Goal: Transaction & Acquisition: Download file/media

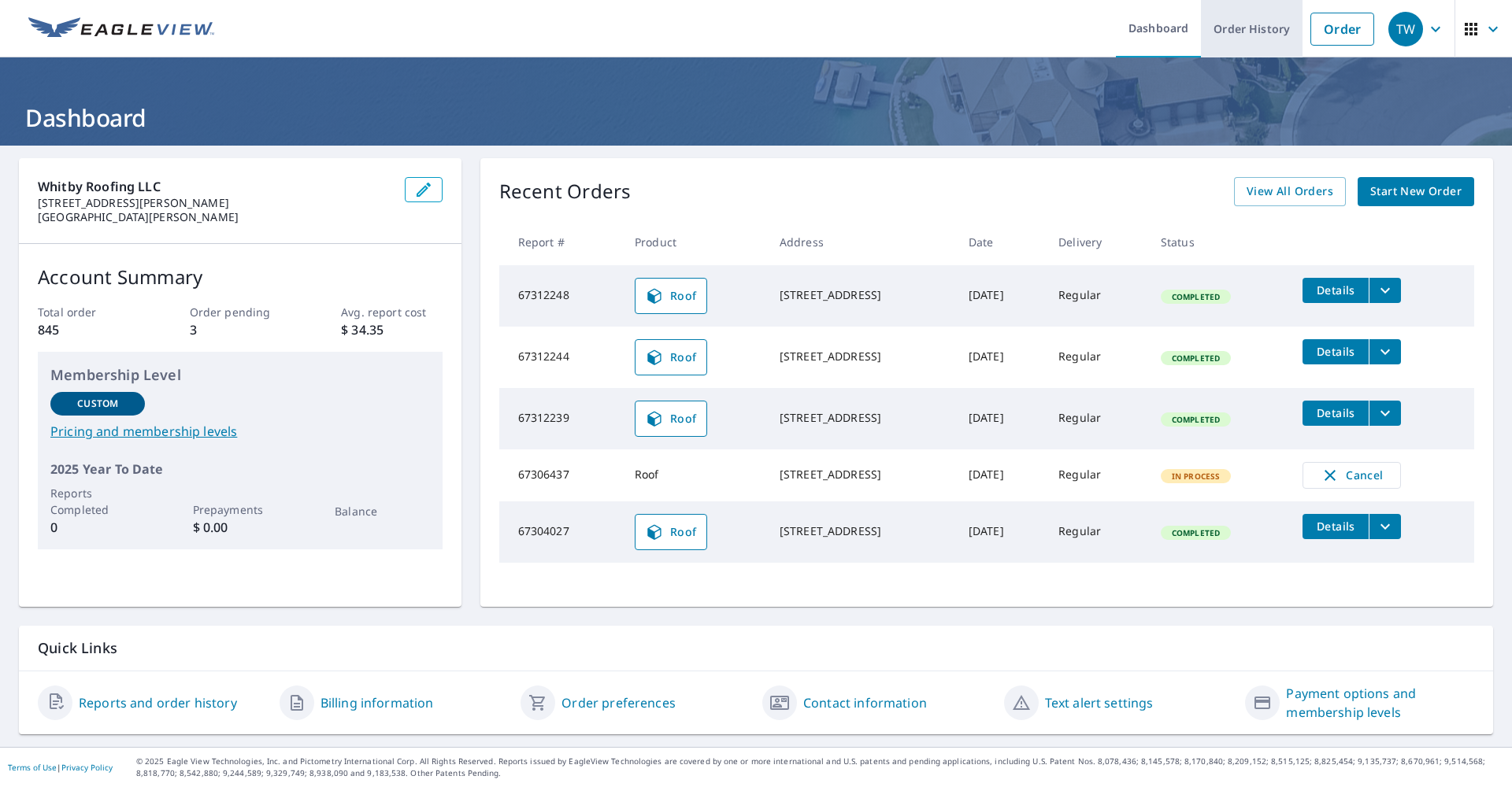
click at [1241, 26] on link "Order History" at bounding box center [1251, 29] width 101 height 58
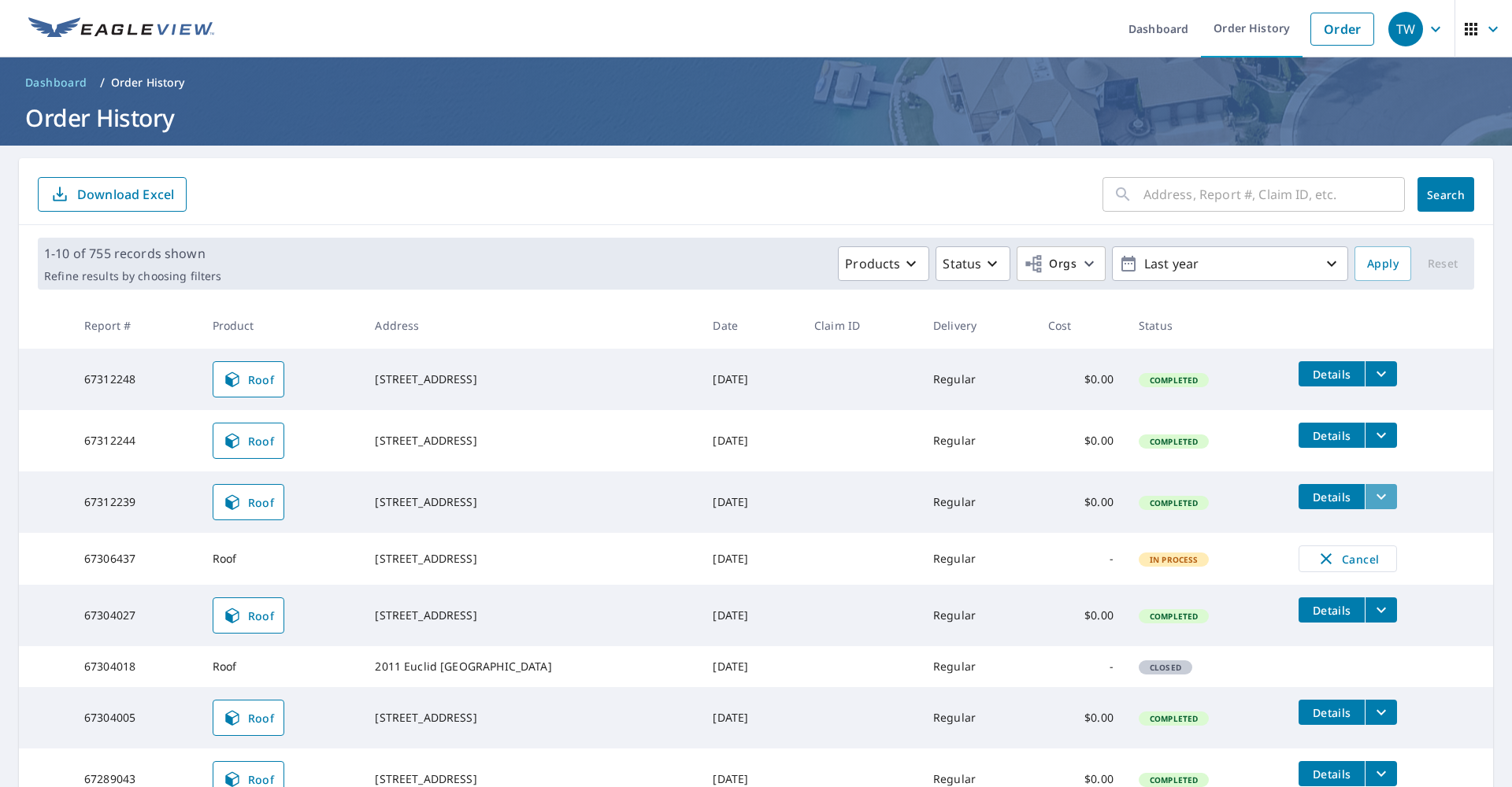
click at [1381, 495] on icon "filesDropdownBtn-67312239" at bounding box center [1381, 497] width 9 height 5
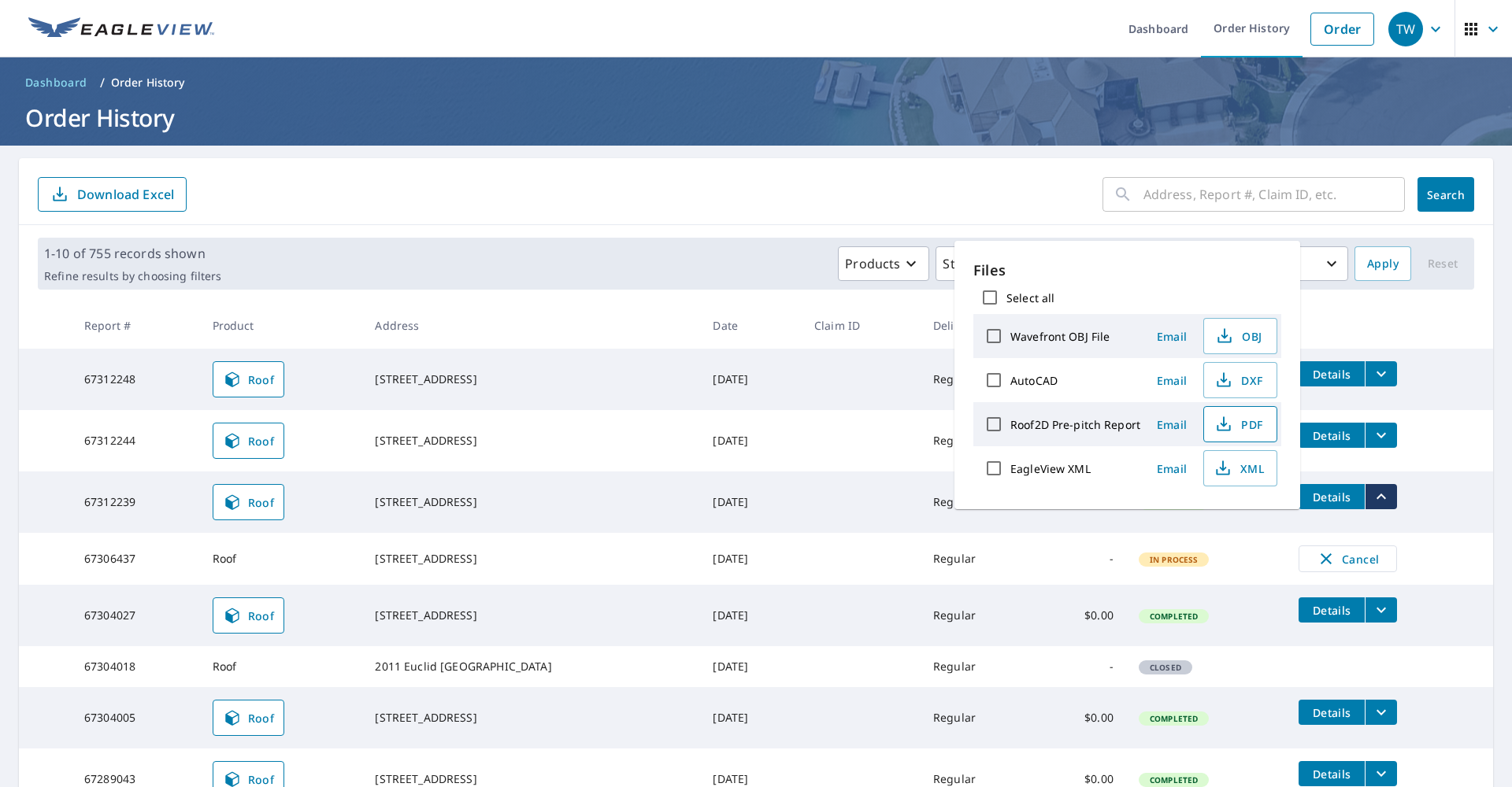
click at [1247, 426] on span "PDF" at bounding box center [1239, 424] width 51 height 19
click at [587, 245] on div "1-10 of 755 records shown Refine results by choosing filters Products Status Or…" at bounding box center [756, 263] width 1436 height 52
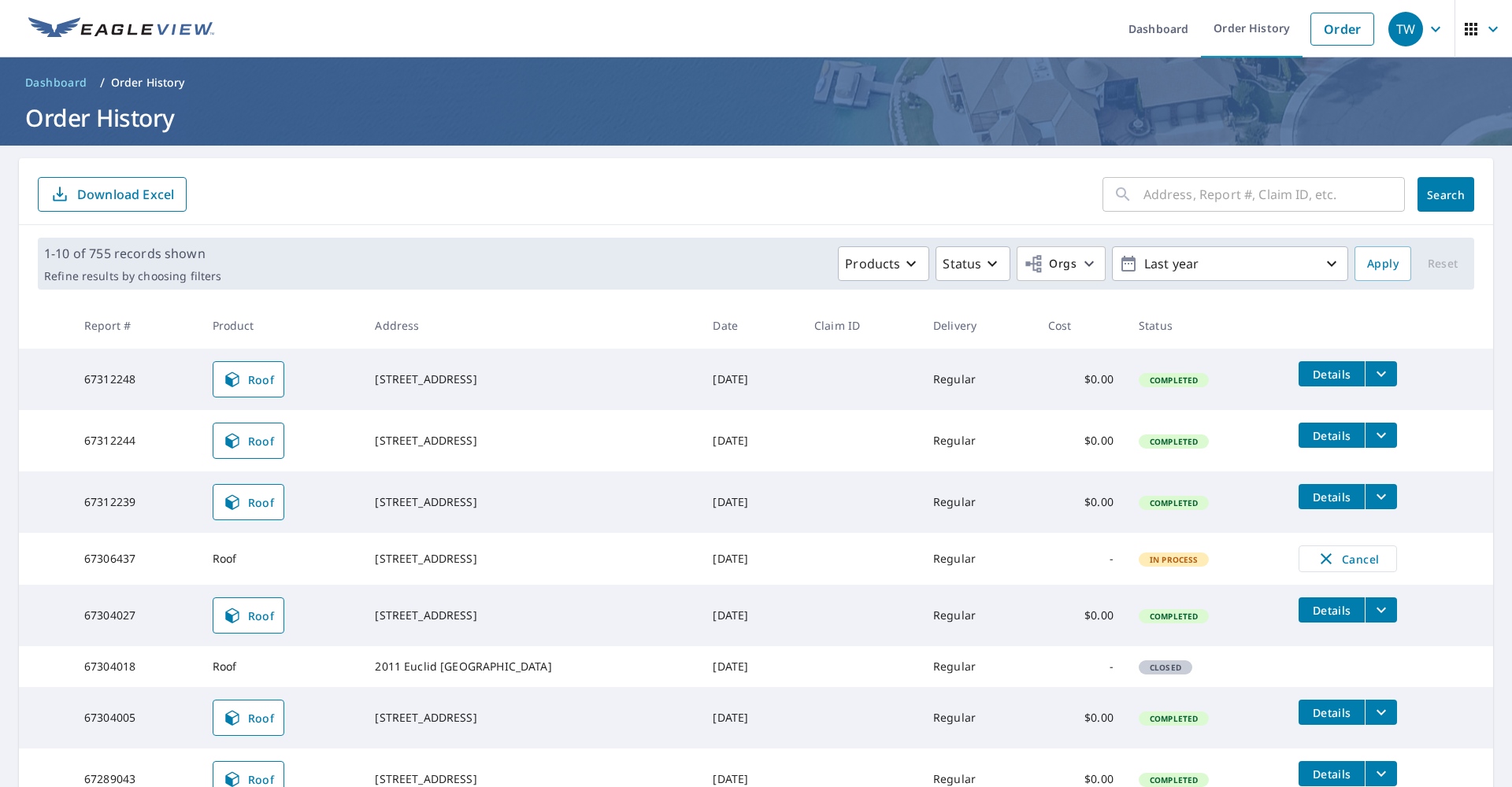
click at [587, 245] on div "1-10 of 755 records shown Refine results by choosing filters Products Status Or…" at bounding box center [756, 263] width 1436 height 52
click at [233, 508] on icon at bounding box center [232, 502] width 19 height 19
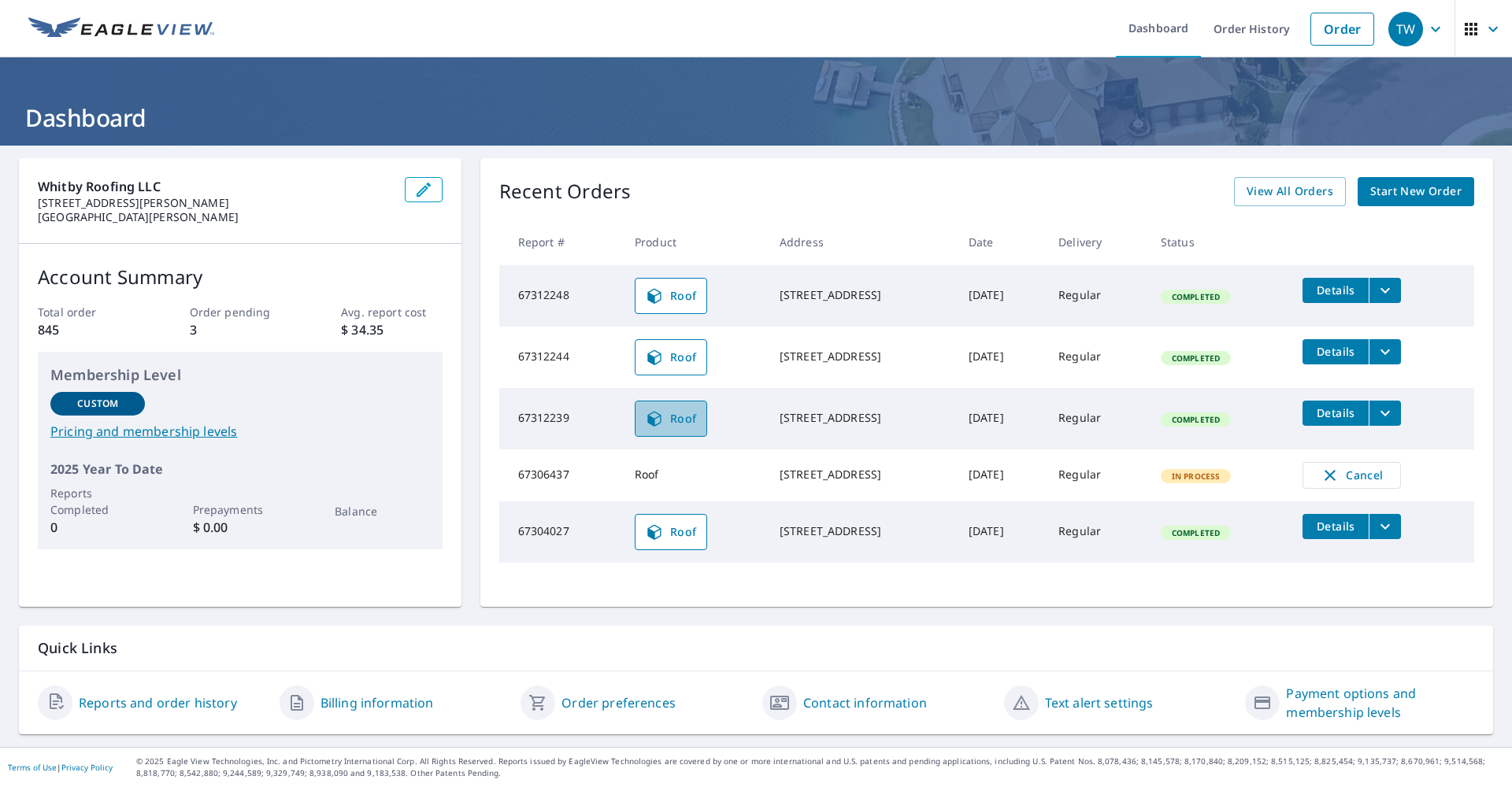
click at [662, 422] on span "Roof" at bounding box center [670, 418] width 52 height 19
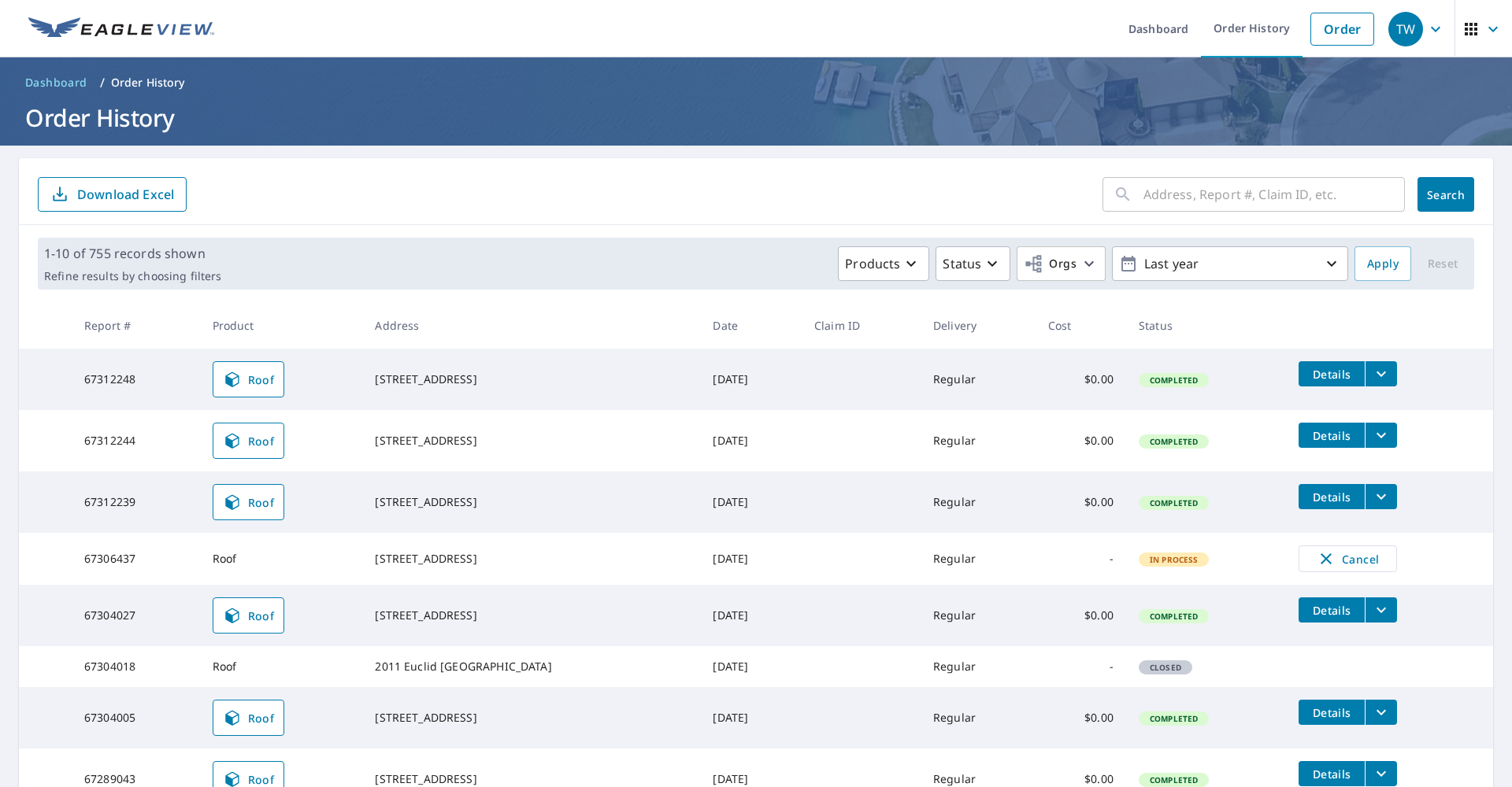
click at [1384, 498] on icon "filesDropdownBtn-67312239" at bounding box center [1381, 497] width 9 height 5
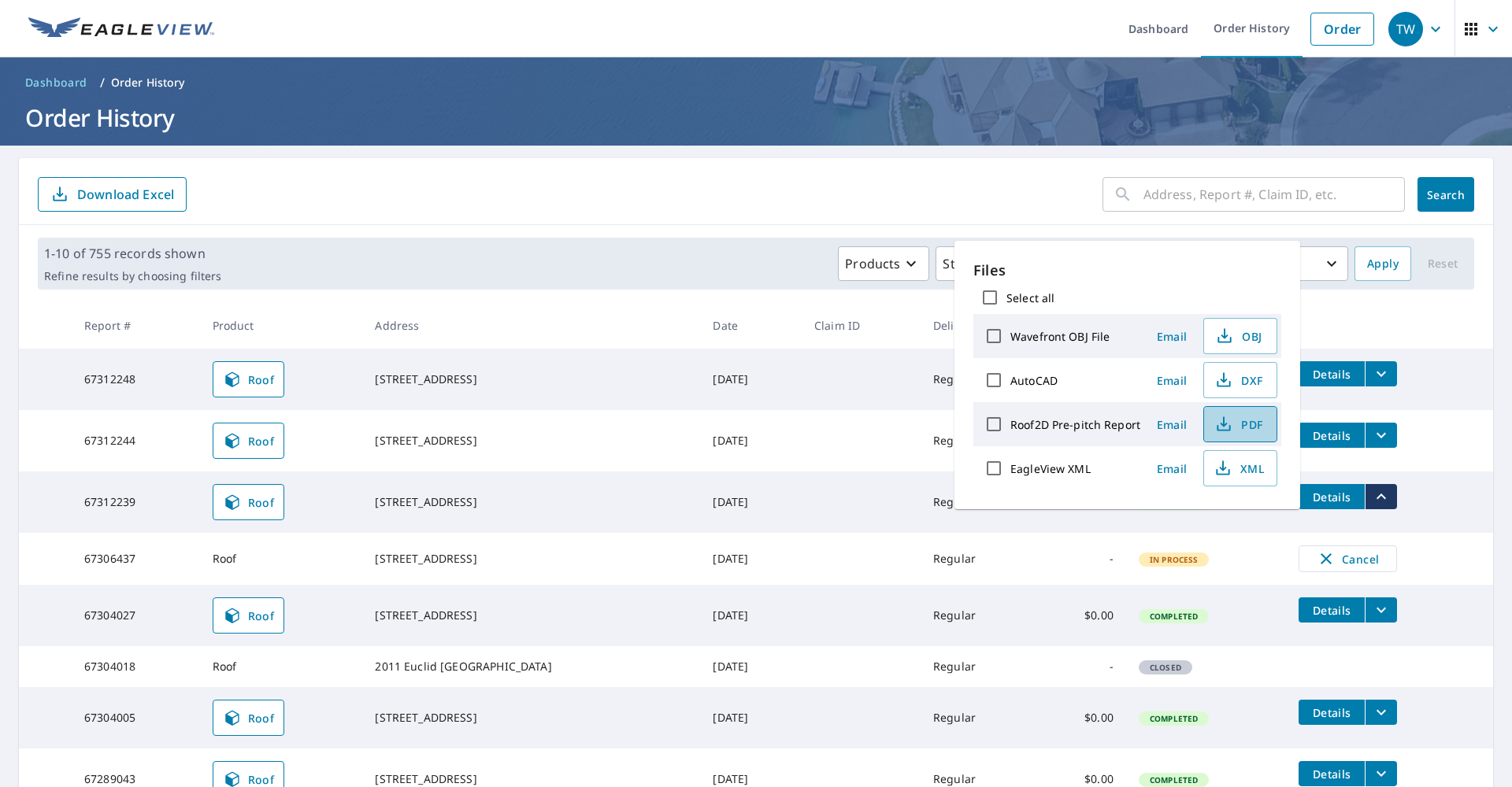
click at [1250, 426] on span "PDF" at bounding box center [1239, 424] width 51 height 19
click at [1121, 91] on ol "Dashboard / Order History" at bounding box center [756, 82] width 1474 height 25
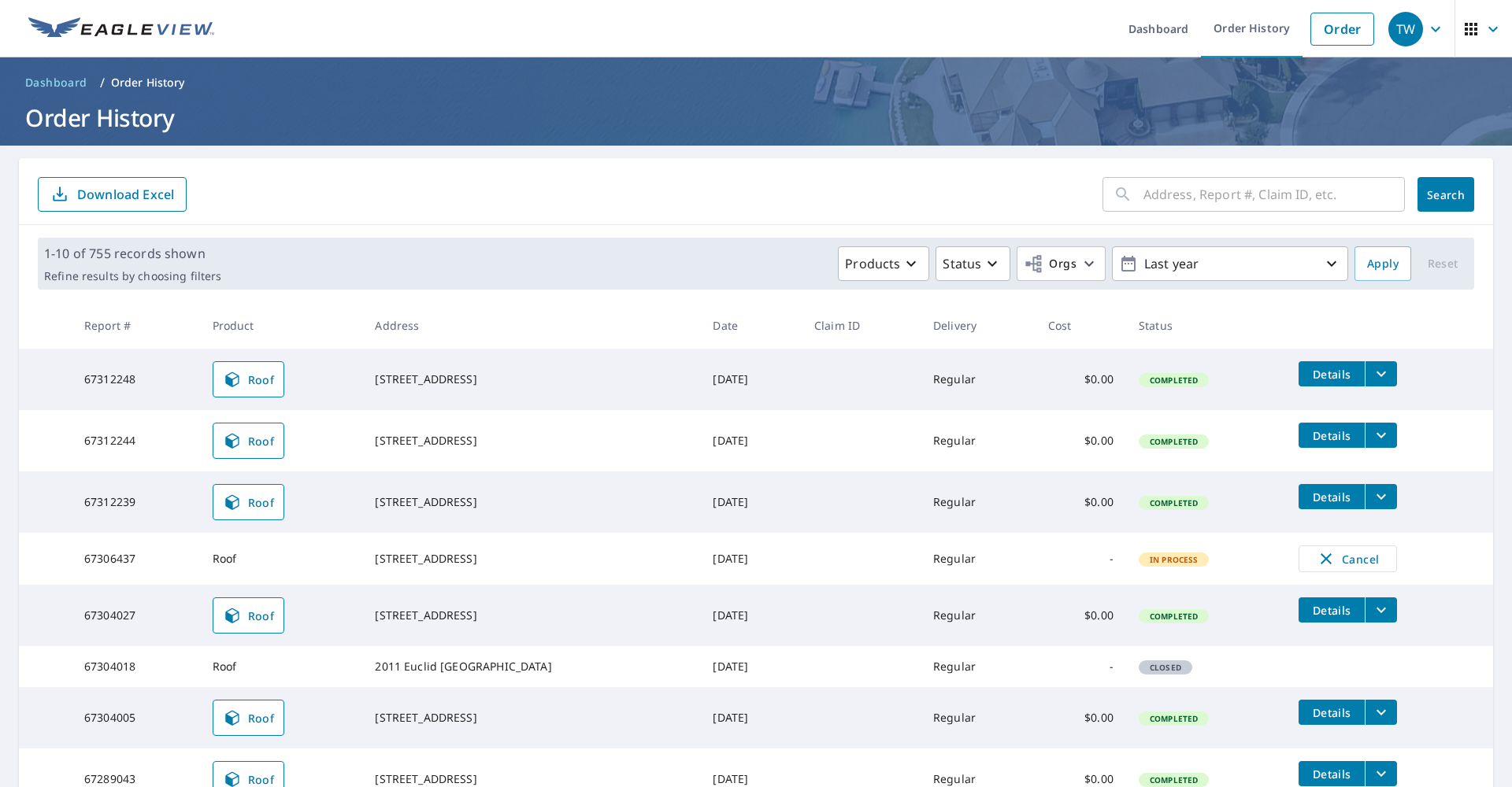
click at [1388, 498] on icon "filesDropdownBtn-67312239" at bounding box center [1381, 497] width 19 height 19
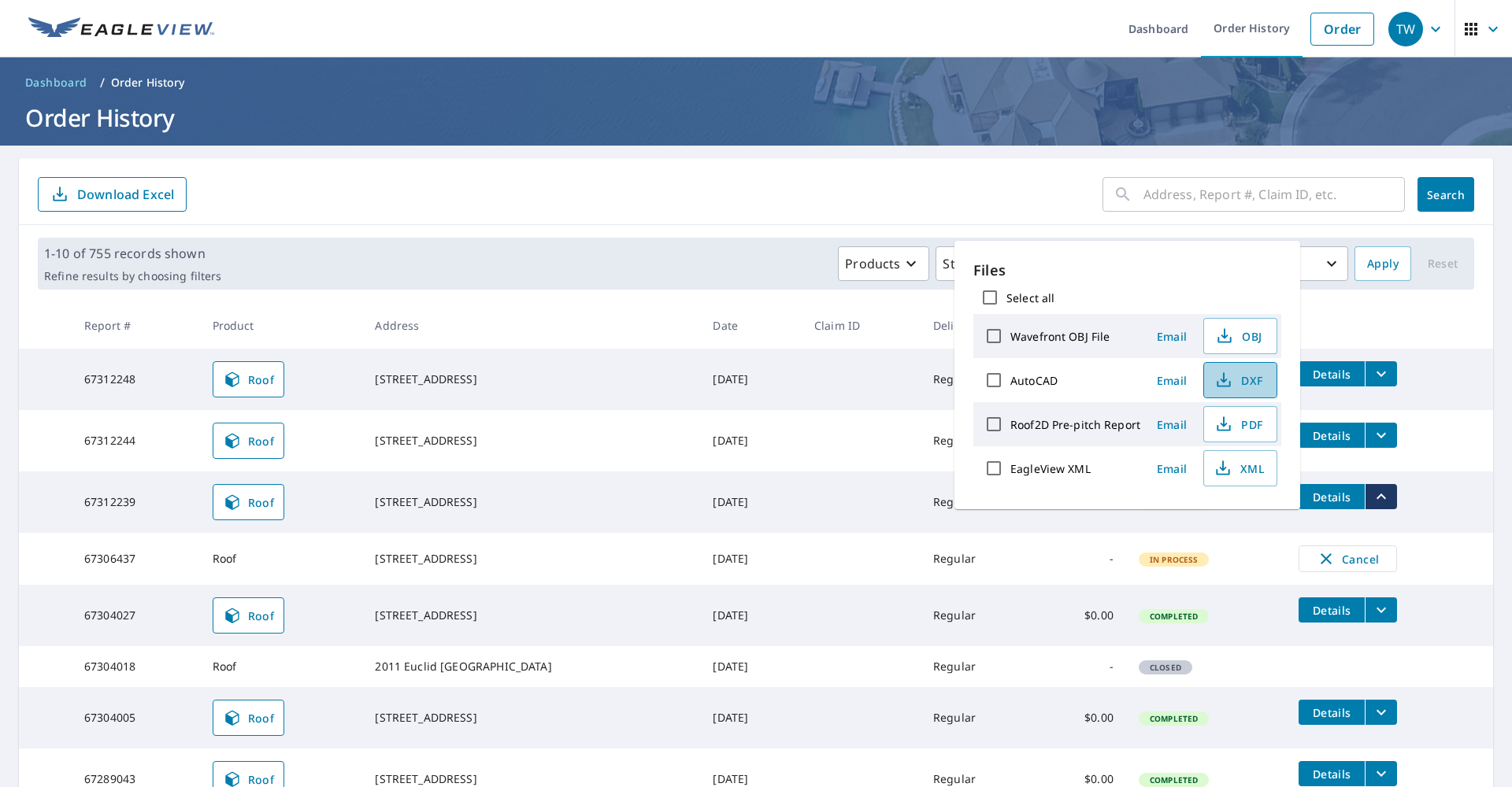
click at [1252, 387] on span "DXF" at bounding box center [1239, 380] width 51 height 19
click at [1032, 191] on form "​ Search Download Excel" at bounding box center [756, 194] width 1436 height 34
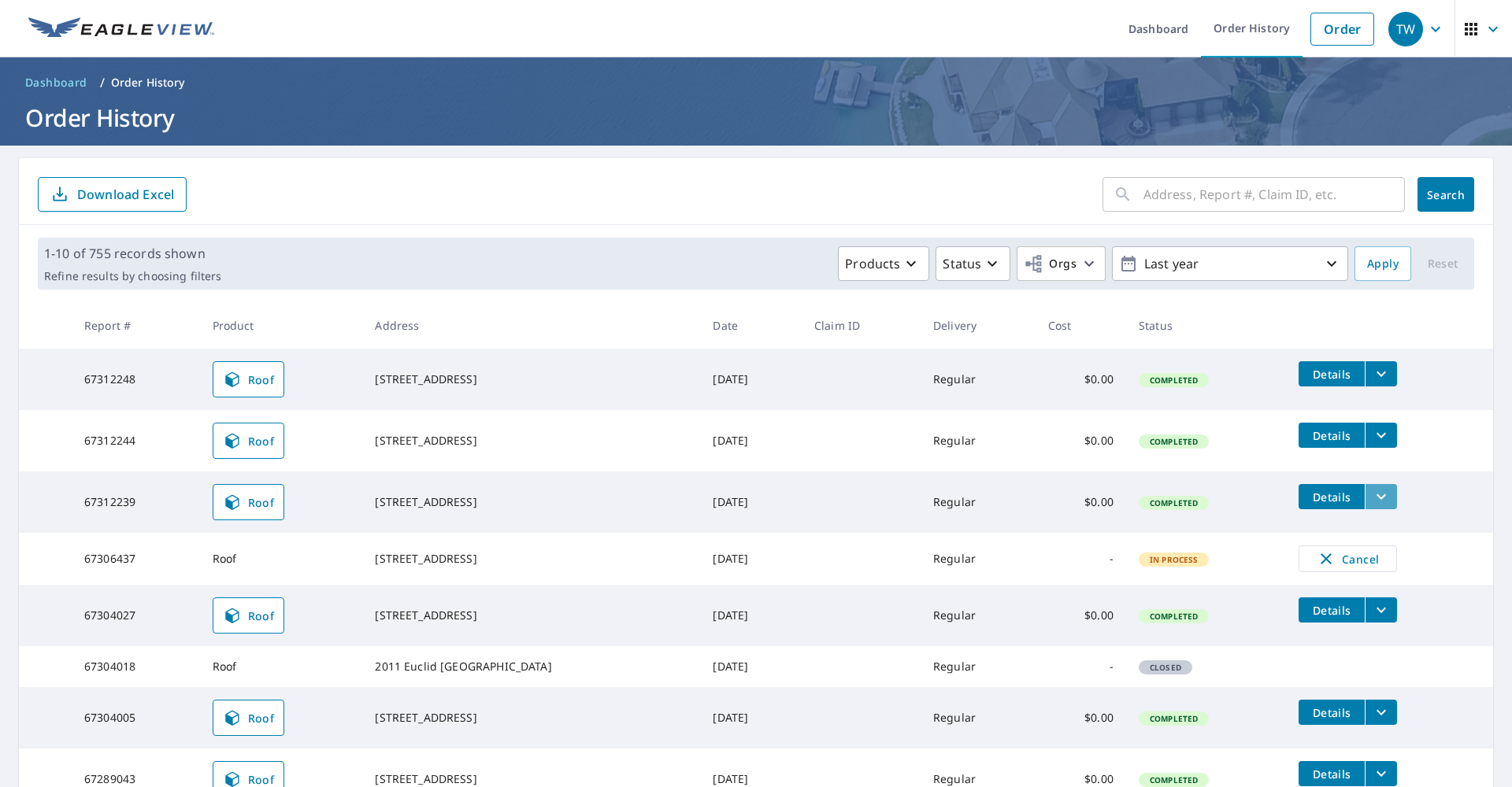
click at [1391, 503] on icon "filesDropdownBtn-67312239" at bounding box center [1381, 497] width 19 height 19
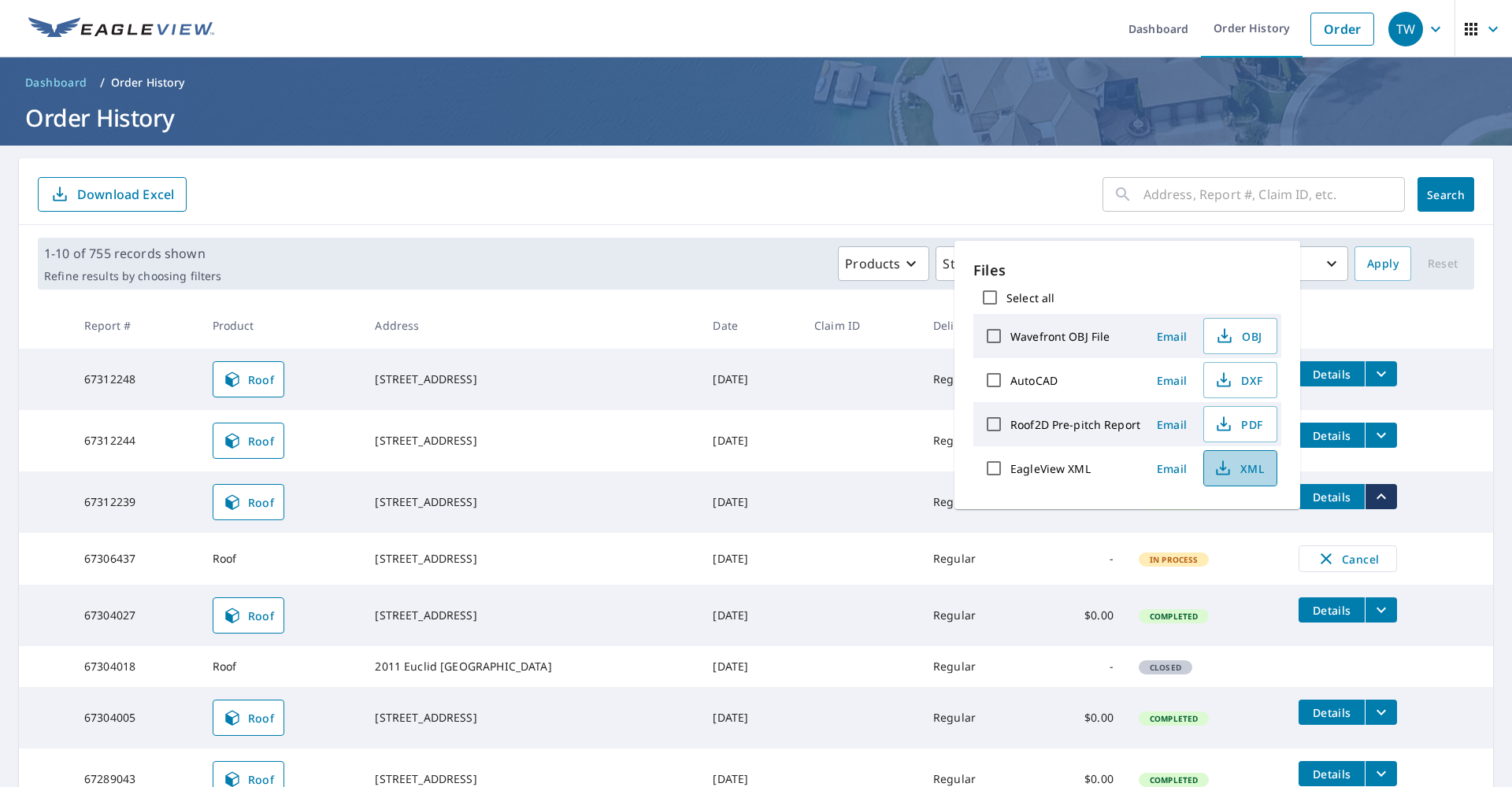
click at [1259, 470] on span "XML" at bounding box center [1239, 468] width 51 height 19
click at [1250, 423] on span "PDF" at bounding box center [1239, 424] width 51 height 19
click at [816, 475] on td at bounding box center [861, 502] width 119 height 62
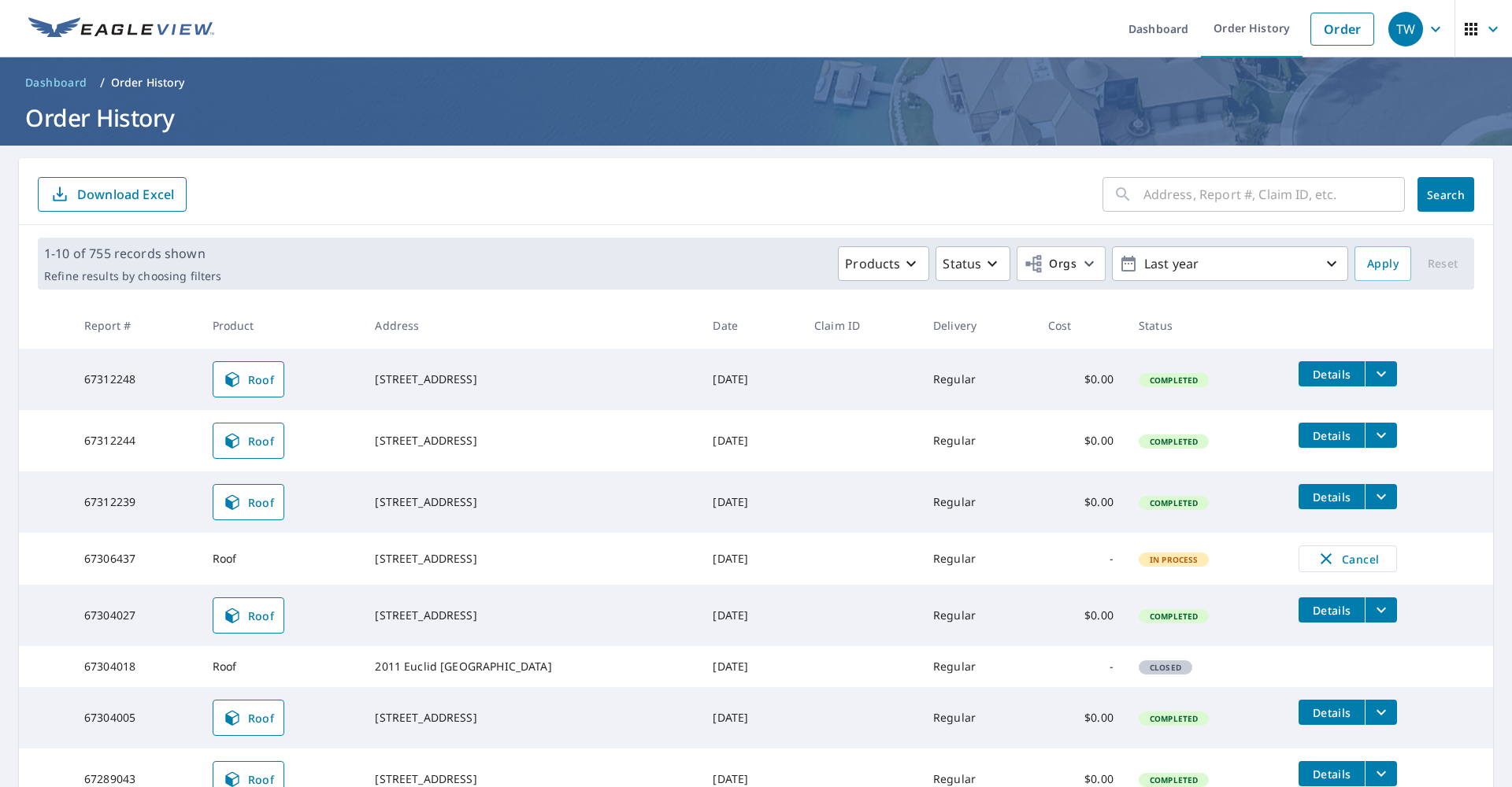
click at [1391, 436] on icon "filesDropdownBtn-67312244" at bounding box center [1381, 435] width 19 height 19
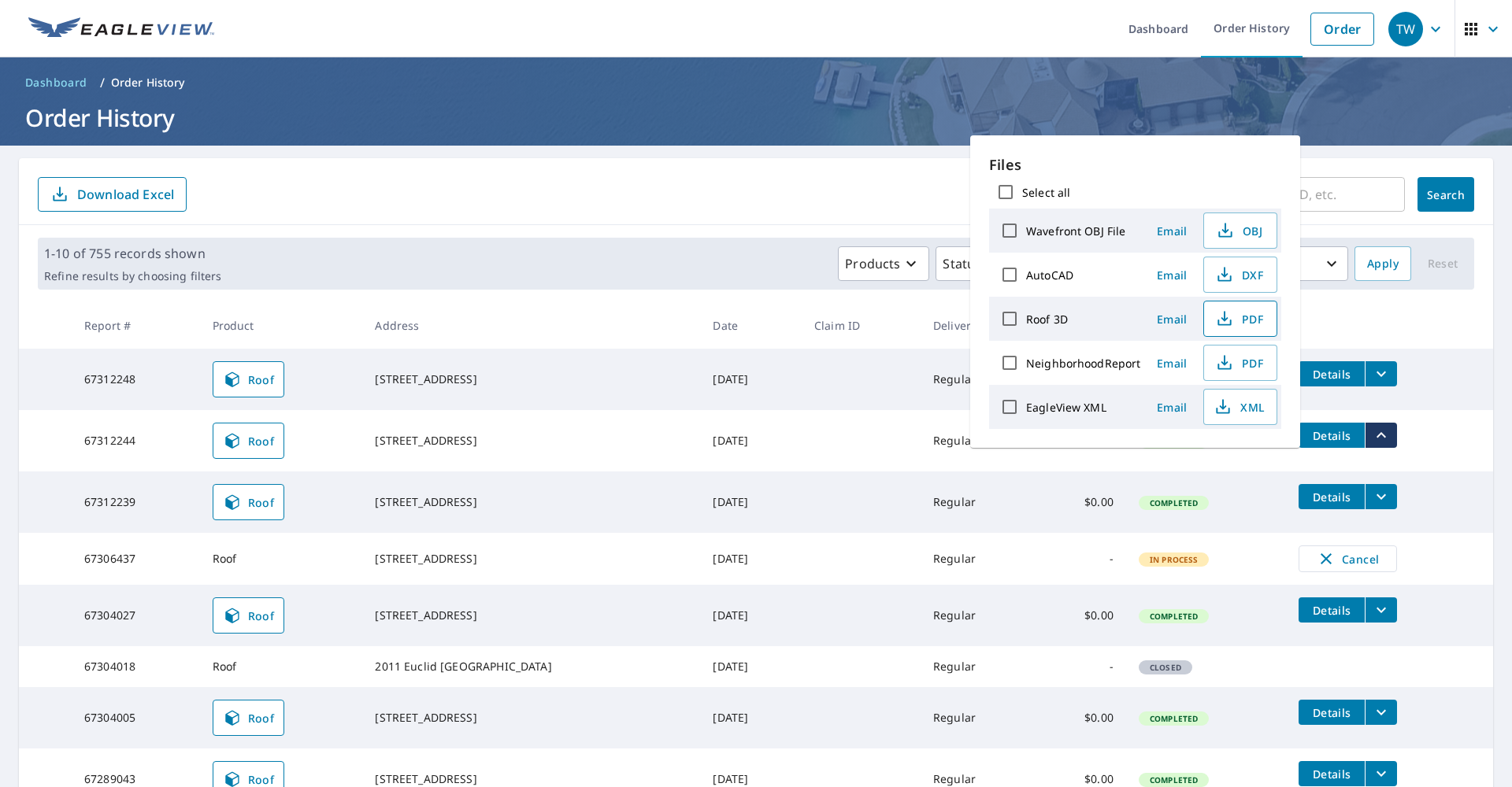
click at [1254, 320] on span "PDF" at bounding box center [1239, 318] width 51 height 19
click at [1246, 373] on button "PDF" at bounding box center [1241, 363] width 74 height 36
click at [837, 191] on form "​ Search Download Excel" at bounding box center [756, 194] width 1436 height 34
